Goal: Navigation & Orientation: Find specific page/section

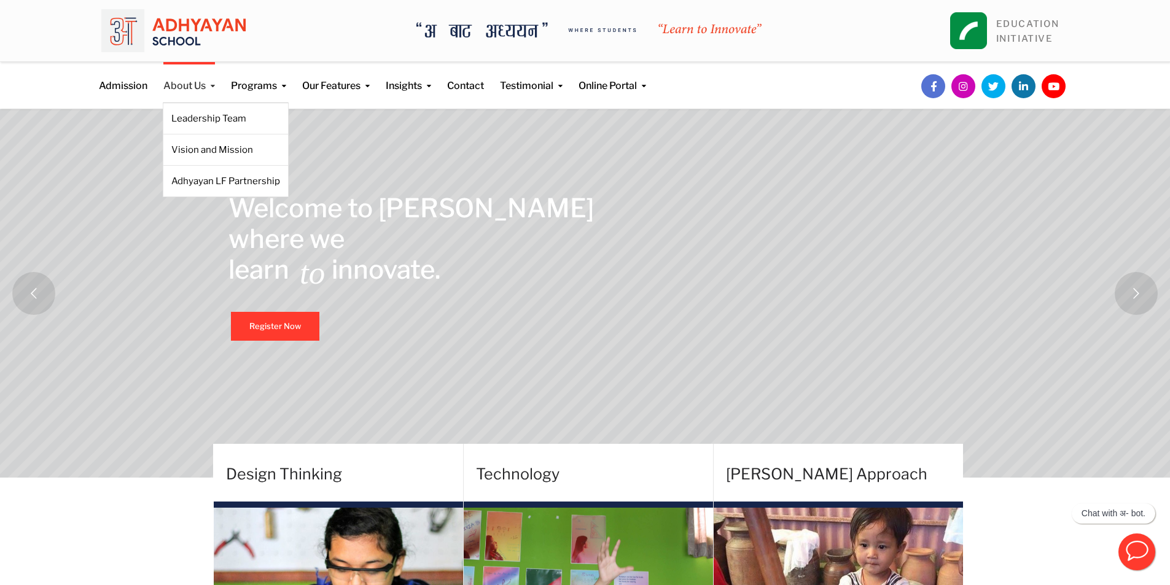
click at [197, 84] on link "About Us" at bounding box center [189, 77] width 52 height 31
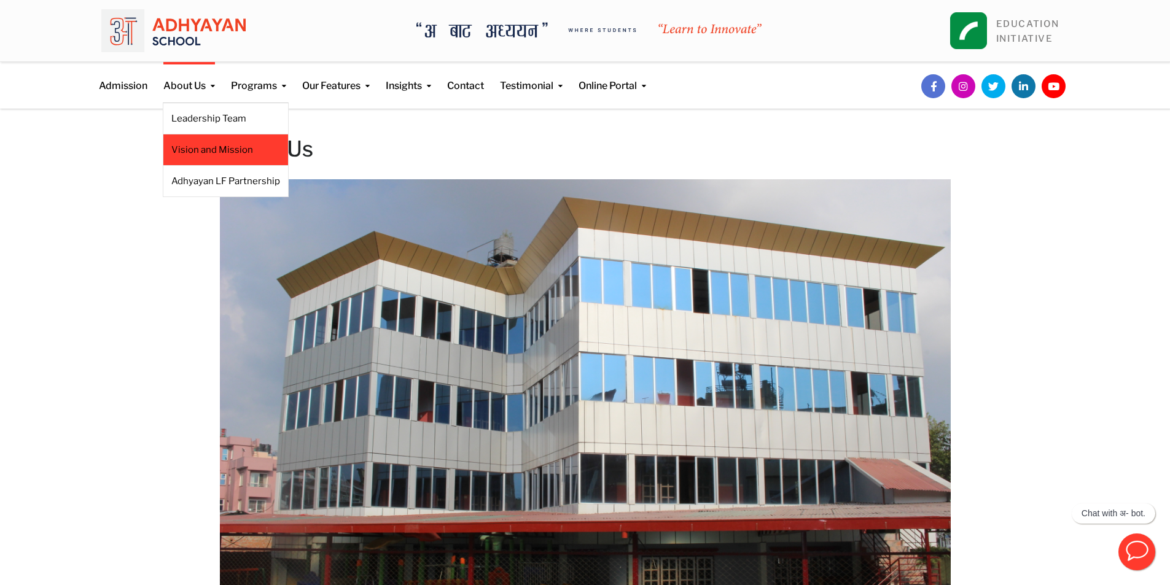
click at [216, 150] on link "Vision and Mission" at bounding box center [225, 150] width 109 height 14
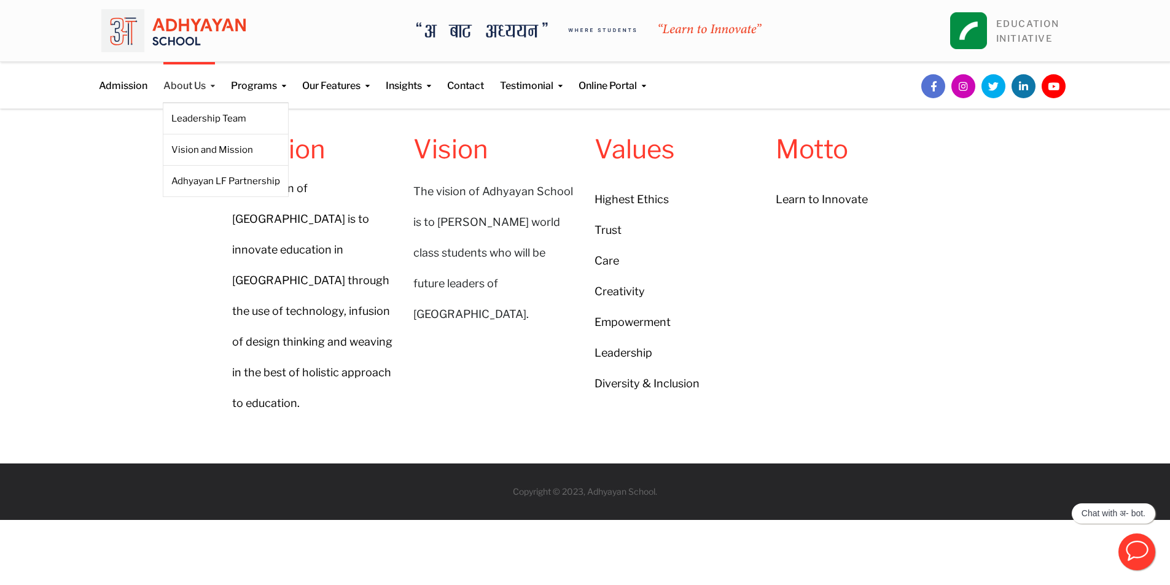
click at [163, 74] on link "About Us" at bounding box center [189, 77] width 52 height 31
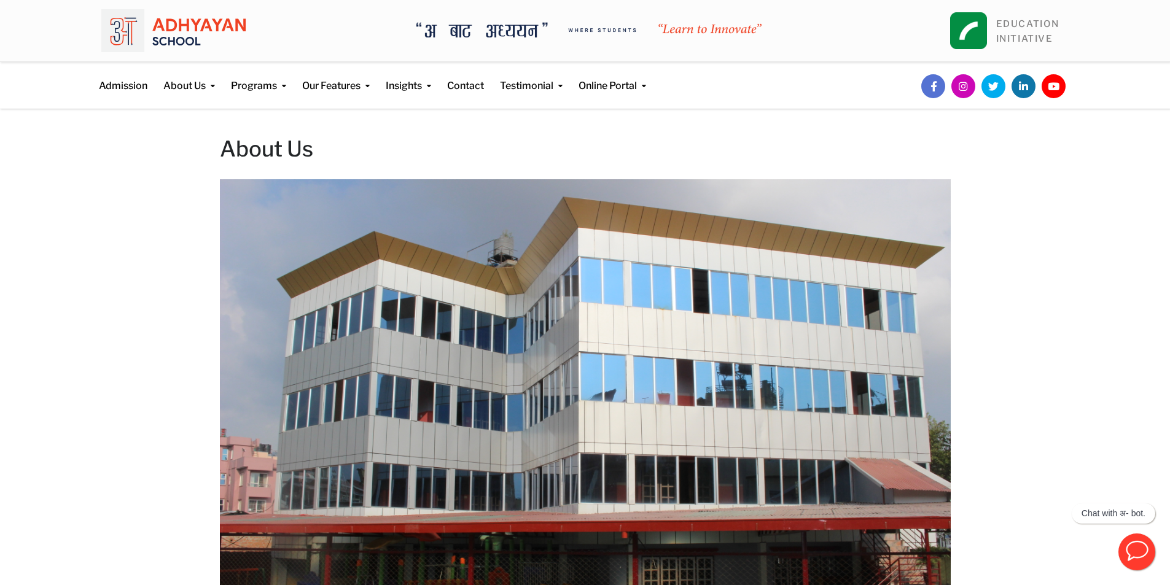
click at [0, 0] on link "Adhyayan LF Partnership" at bounding box center [0, 0] width 0 height 0
click at [464, 79] on link "Contact" at bounding box center [465, 77] width 37 height 31
